Goal: Information Seeking & Learning: Find specific fact

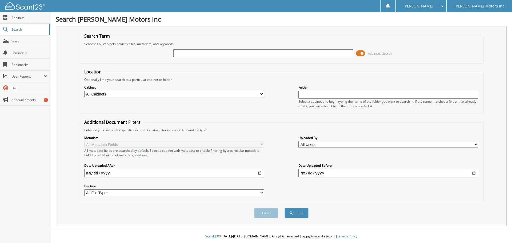
click at [185, 53] on input "text" at bounding box center [263, 53] width 180 height 8
type input "beach"
click at [285, 208] on button "Search" at bounding box center [297, 213] width 24 height 10
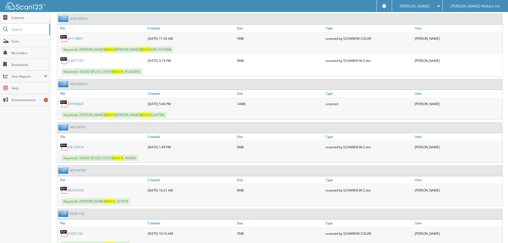
scroll to position [323, 0]
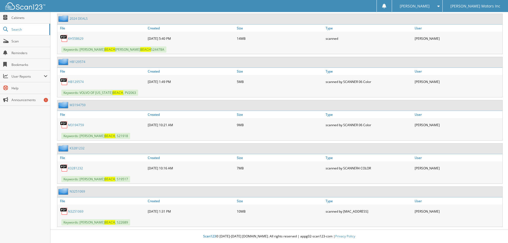
click at [80, 210] on link "N3251069" at bounding box center [75, 211] width 15 height 5
